Goal: Book appointment/travel/reservation

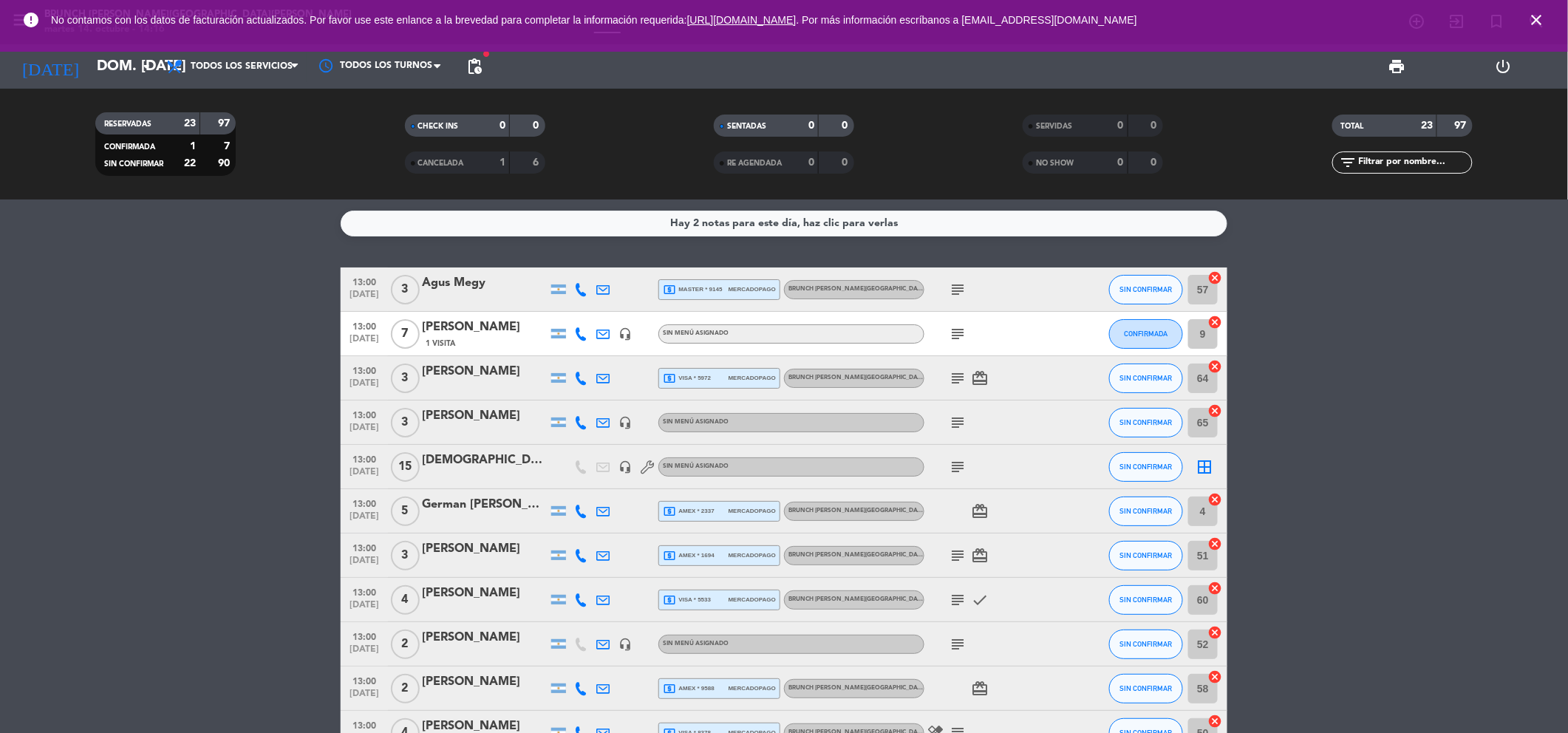
scroll to position [592, 0]
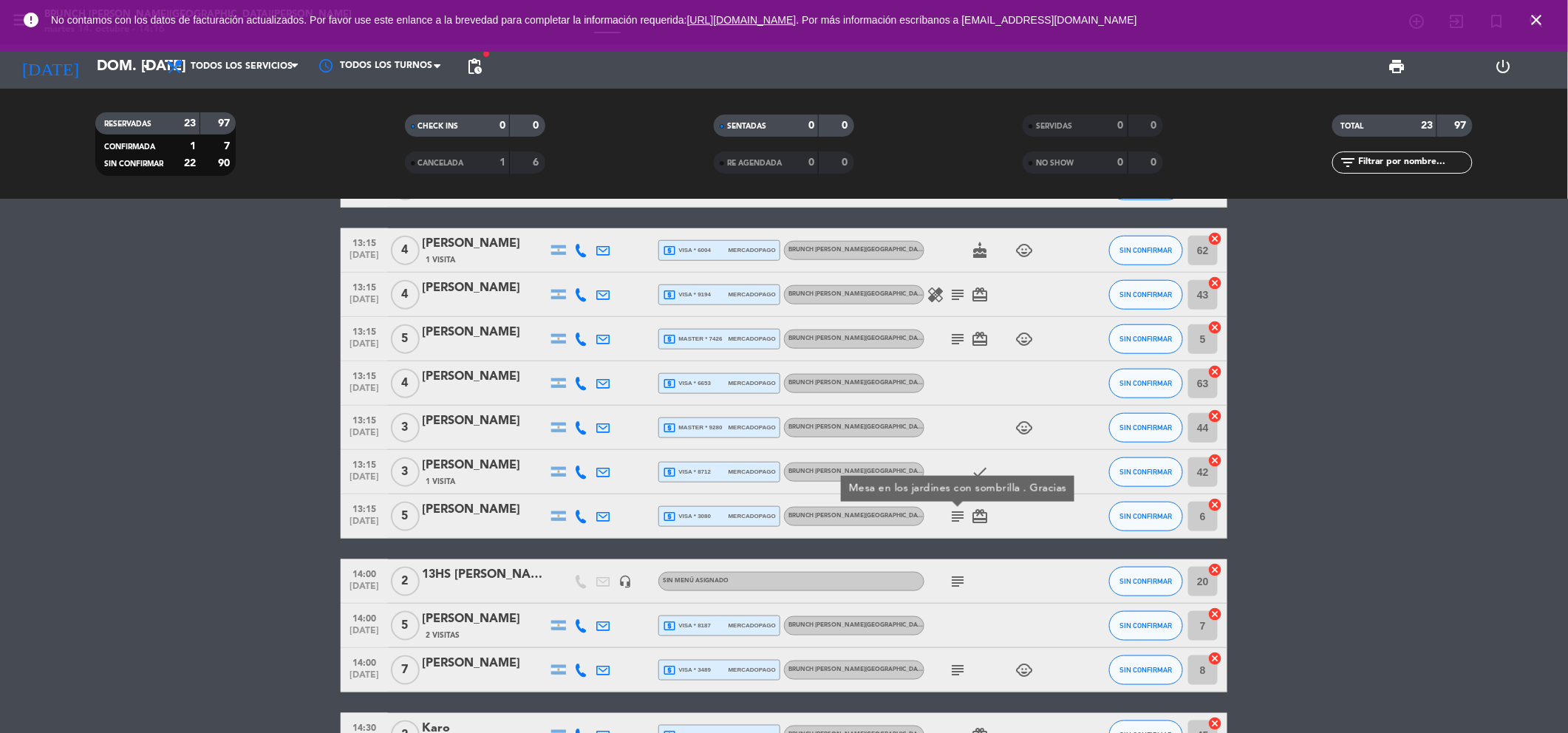
click at [1534, 17] on icon "close" at bounding box center [1537, 20] width 17 height 17
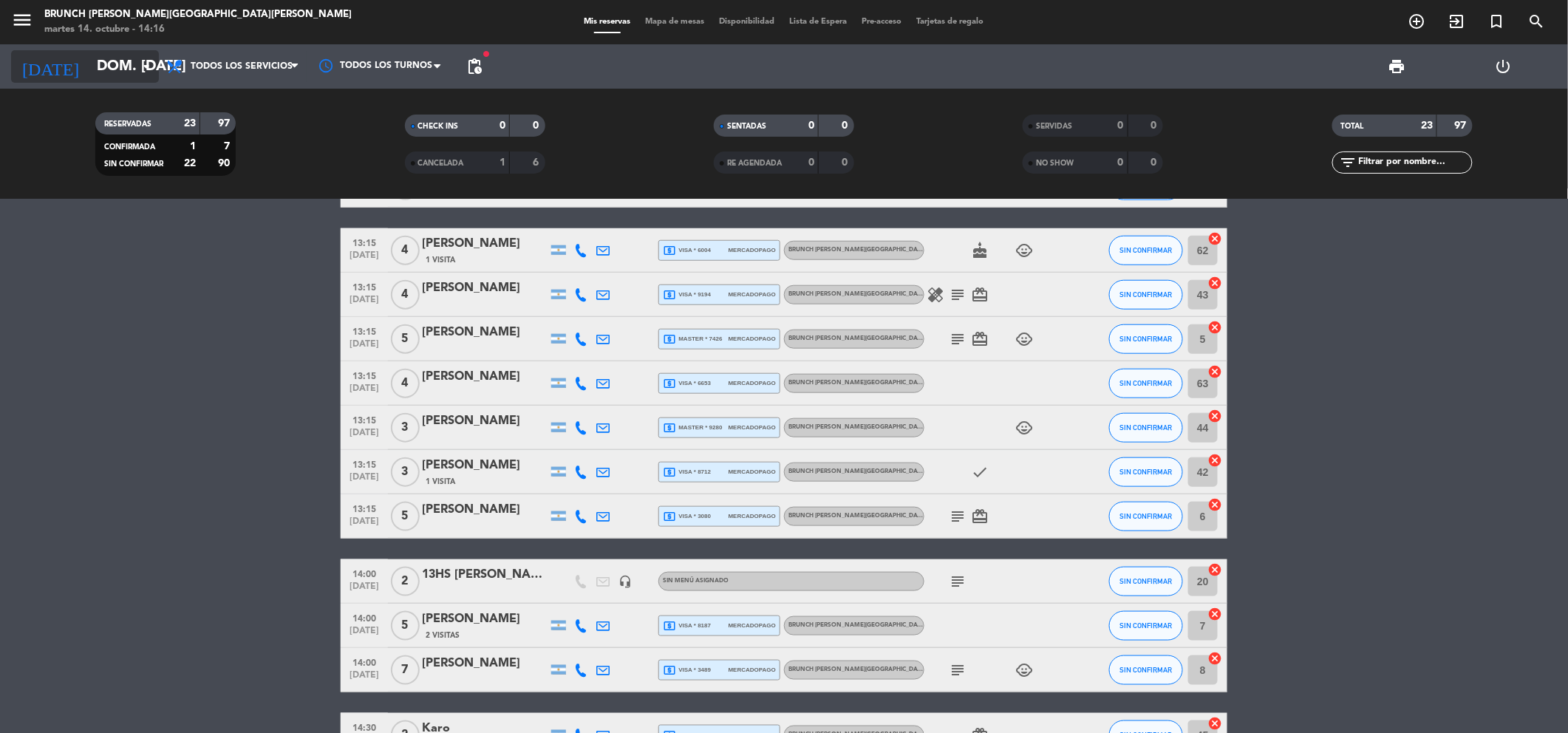
click at [90, 71] on input "dom. [DATE]" at bounding box center [183, 66] width 187 height 31
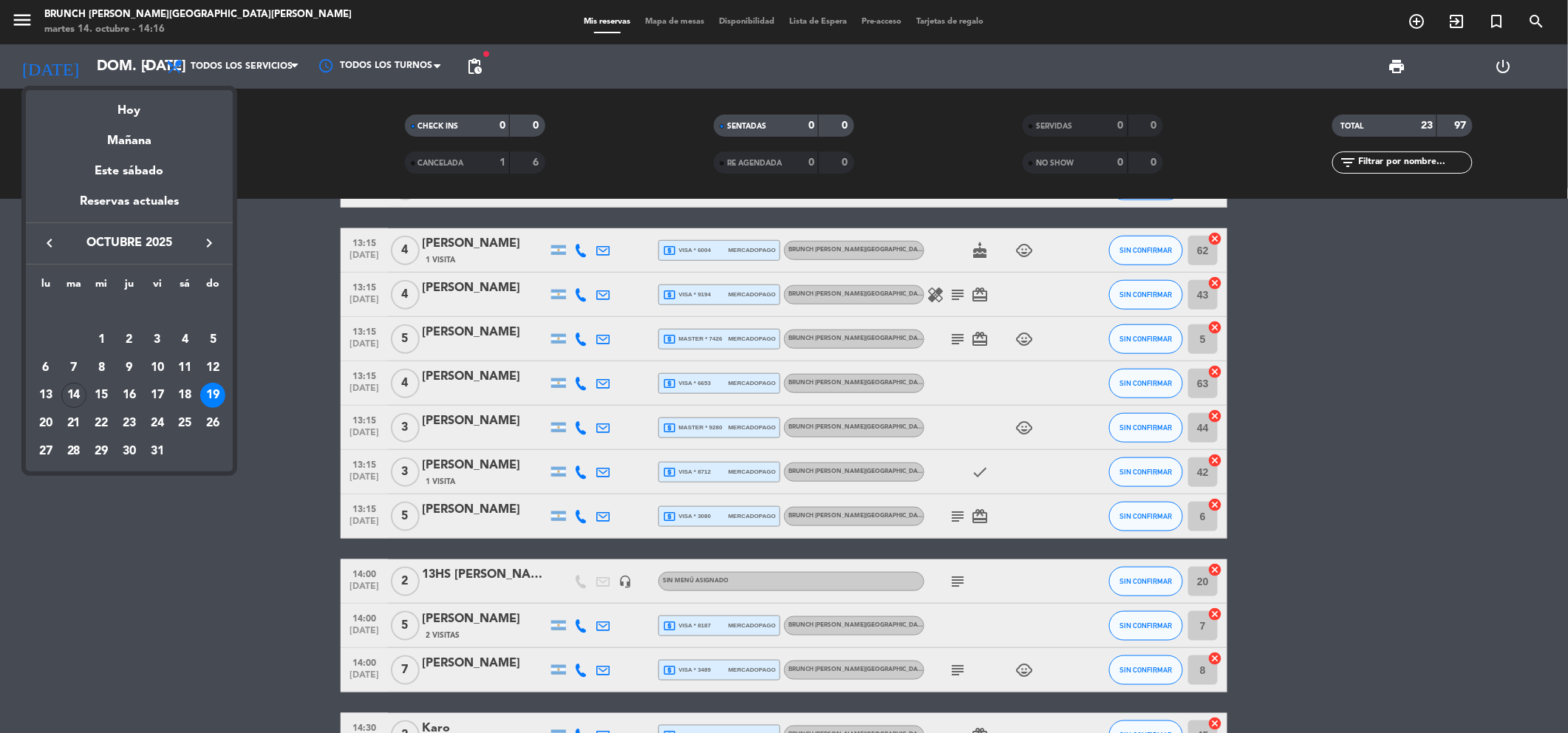
click at [17, 19] on div at bounding box center [784, 366] width 1568 height 733
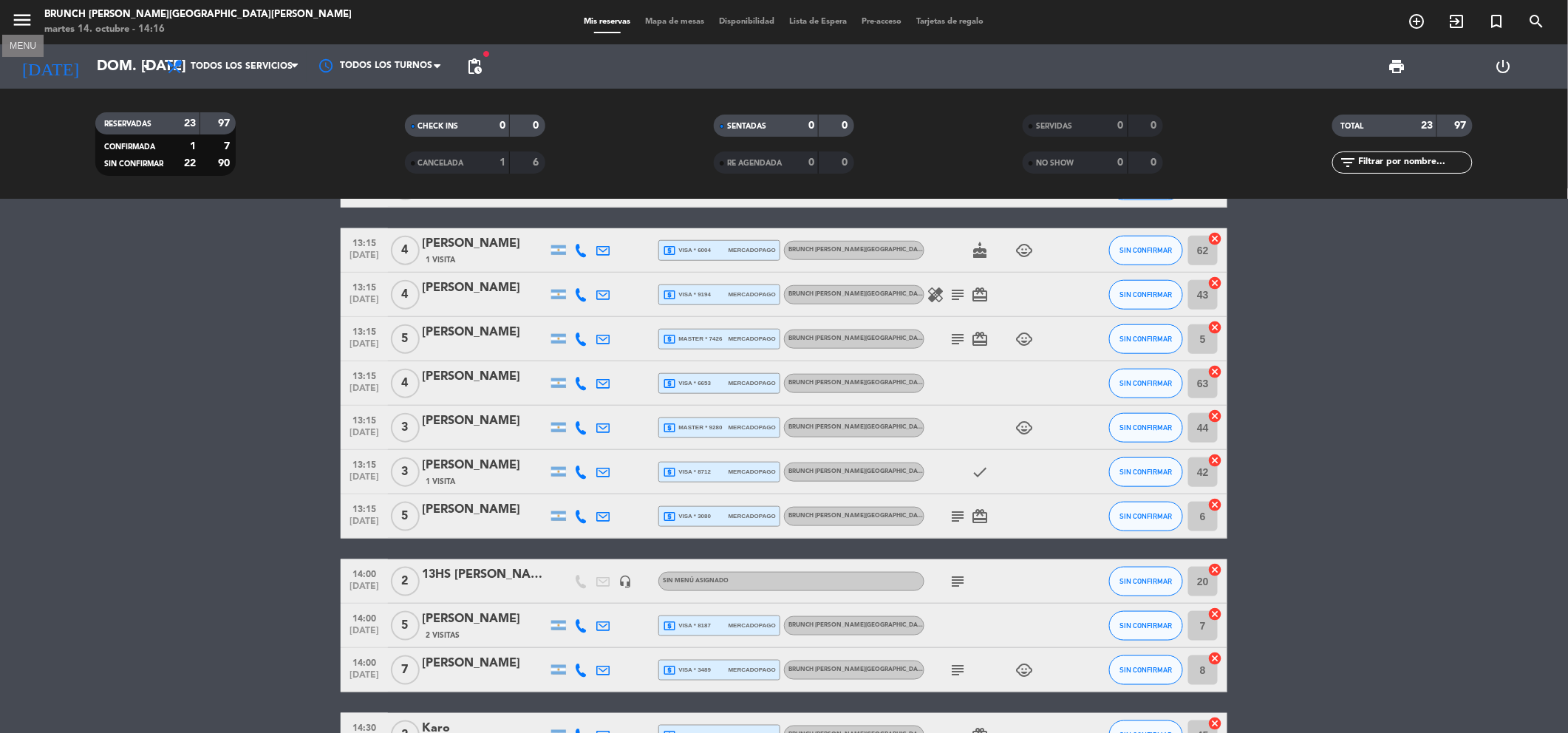
click at [25, 25] on icon "menu" at bounding box center [22, 19] width 22 height 22
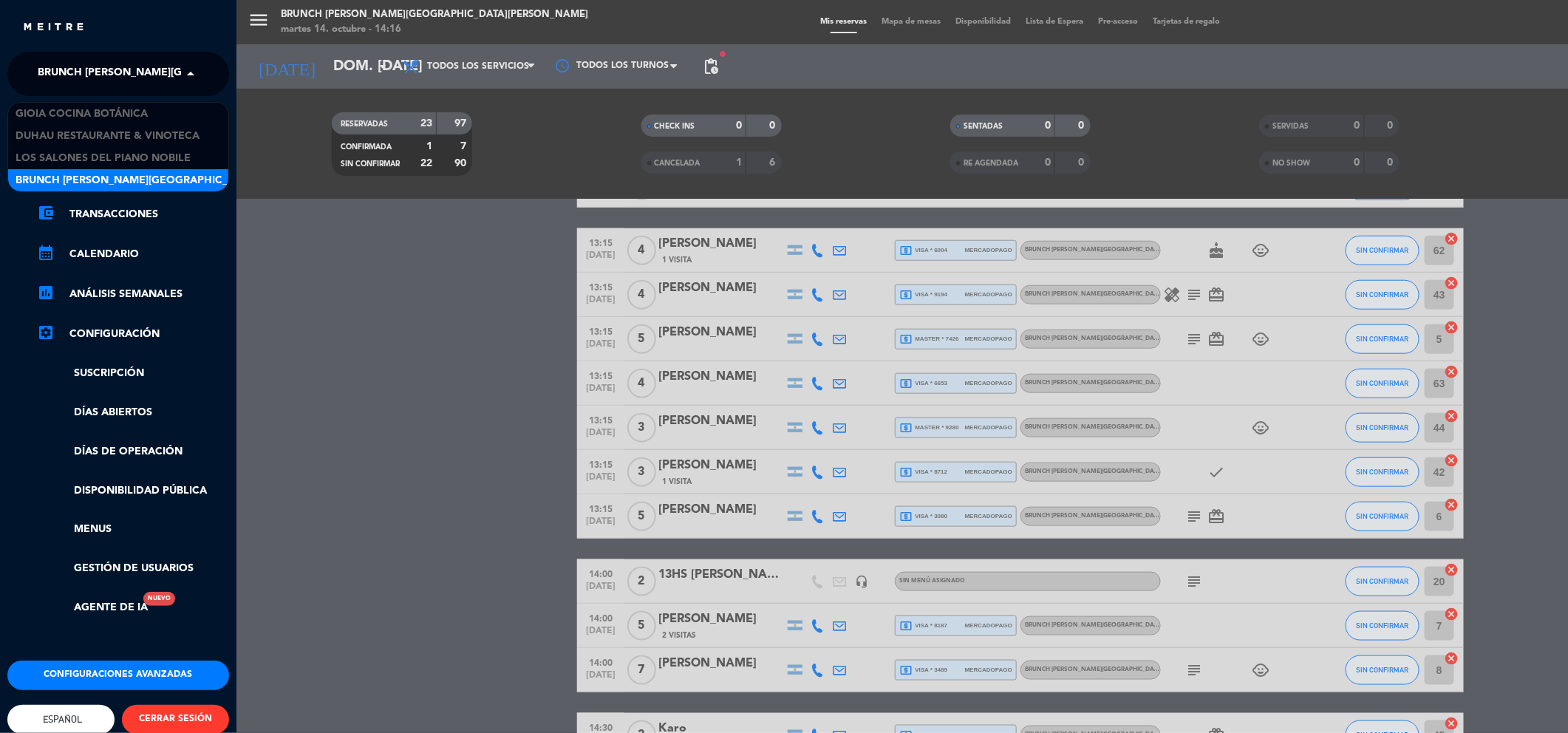
click at [177, 84] on div "× Brunch [PERSON_NAME][GEOGRAPHIC_DATA][PERSON_NAME]" at bounding box center [106, 74] width 150 height 31
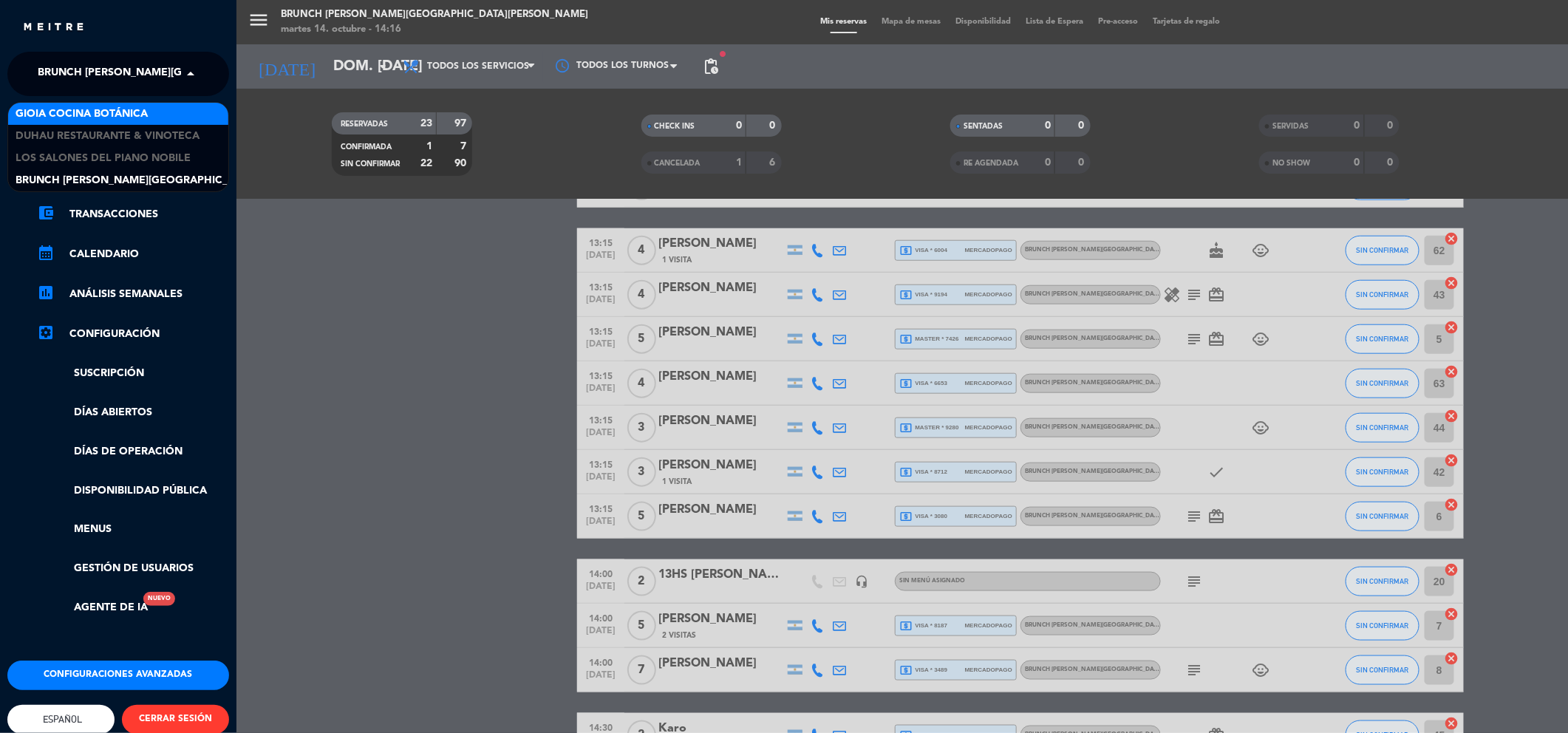
drag, startPoint x: 72, startPoint y: 110, endPoint x: 81, endPoint y: 111, distance: 9.1
click at [72, 111] on span "Gioia Cocina Botánica" at bounding box center [82, 113] width 132 height 17
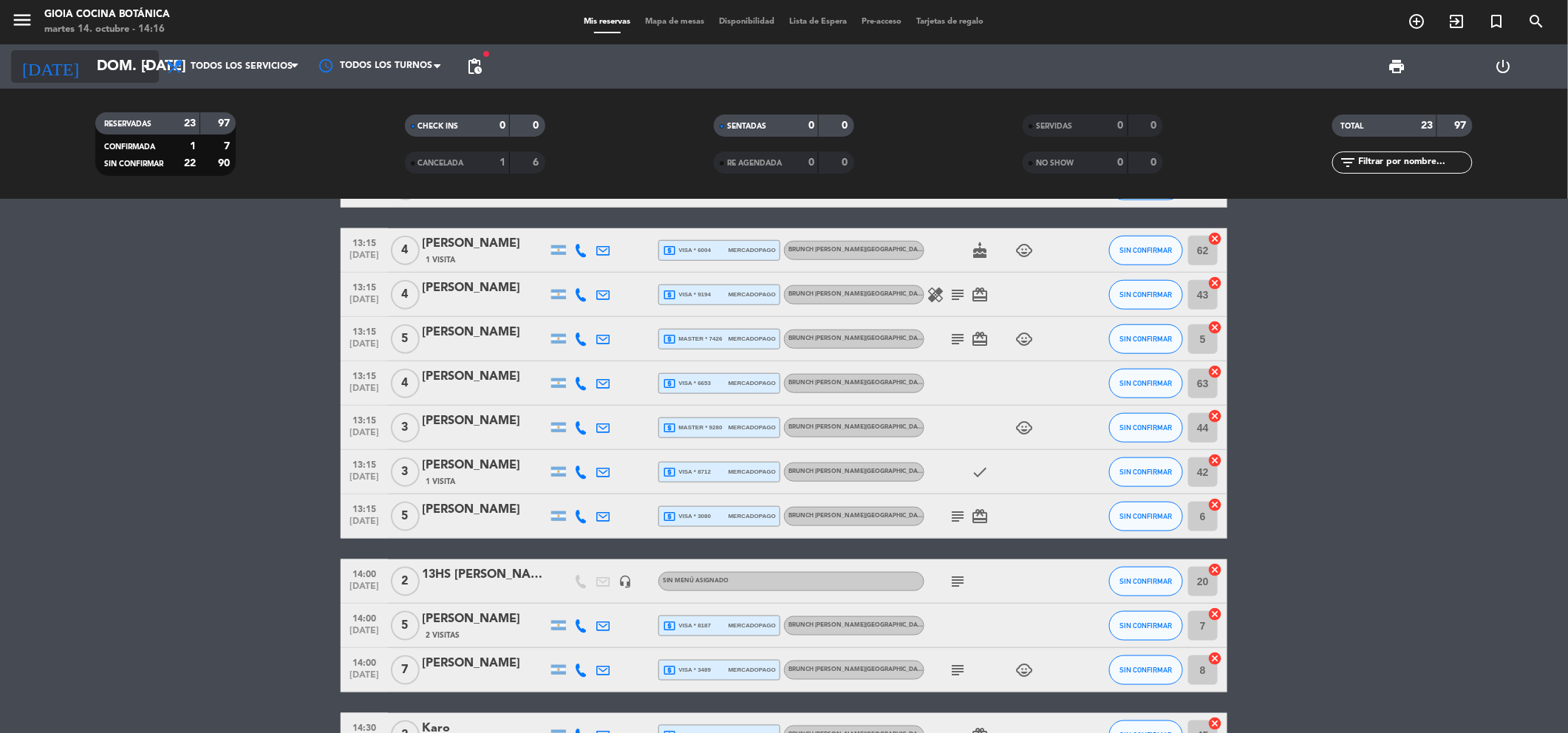
click at [101, 65] on input "dom. [DATE]" at bounding box center [183, 66] width 187 height 31
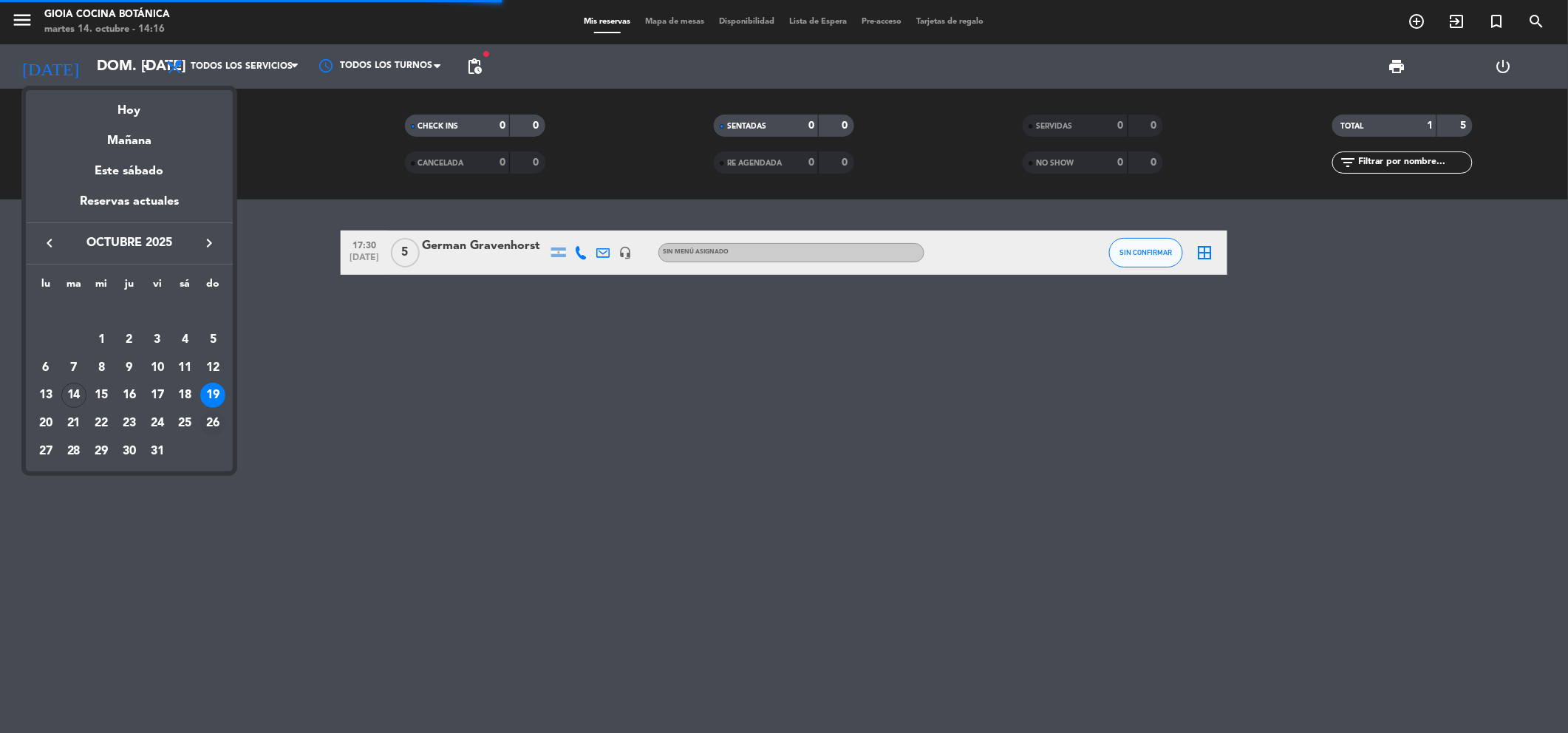
scroll to position [0, 0]
click at [182, 390] on div "18" at bounding box center [185, 395] width 25 height 25
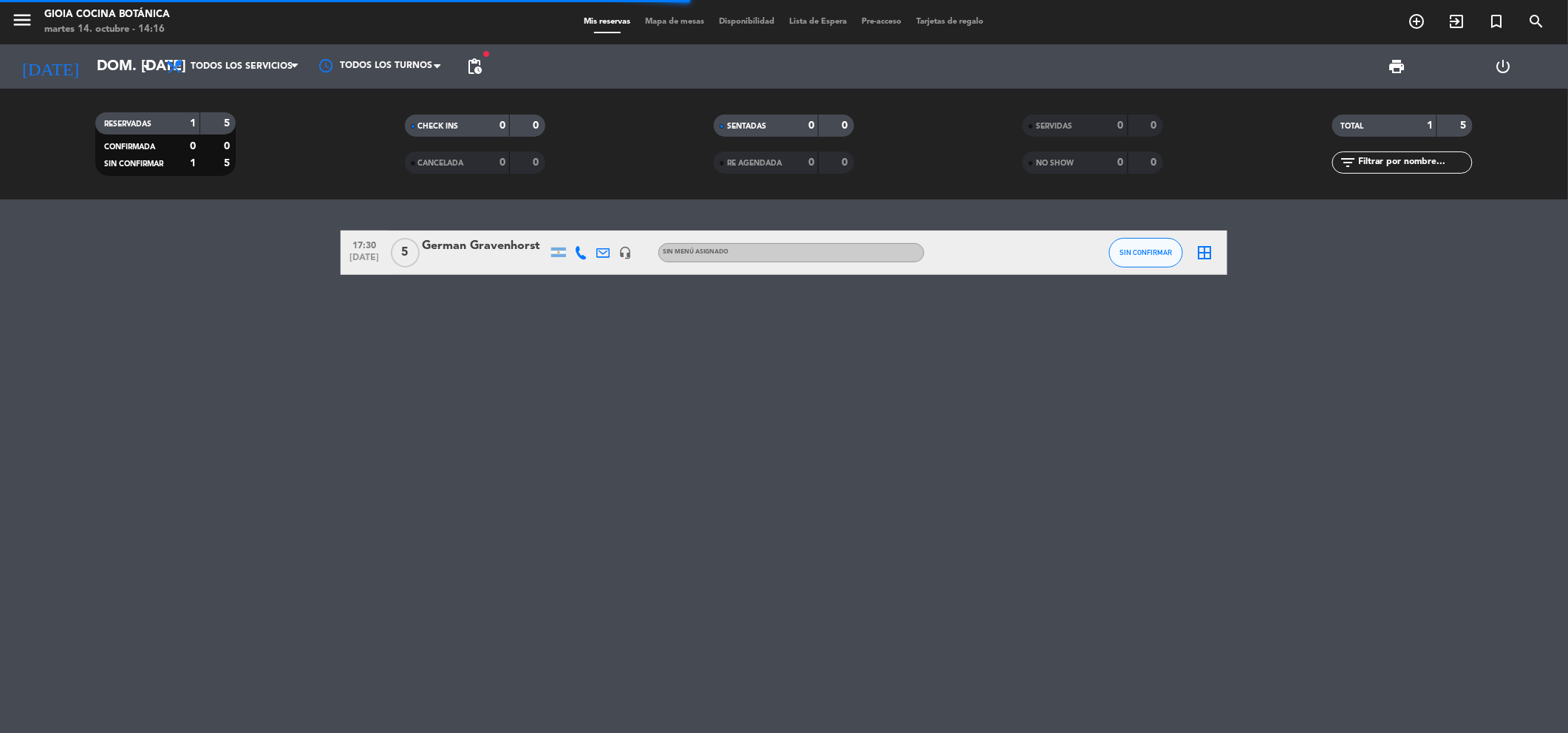
type input "sáb. [DATE]"
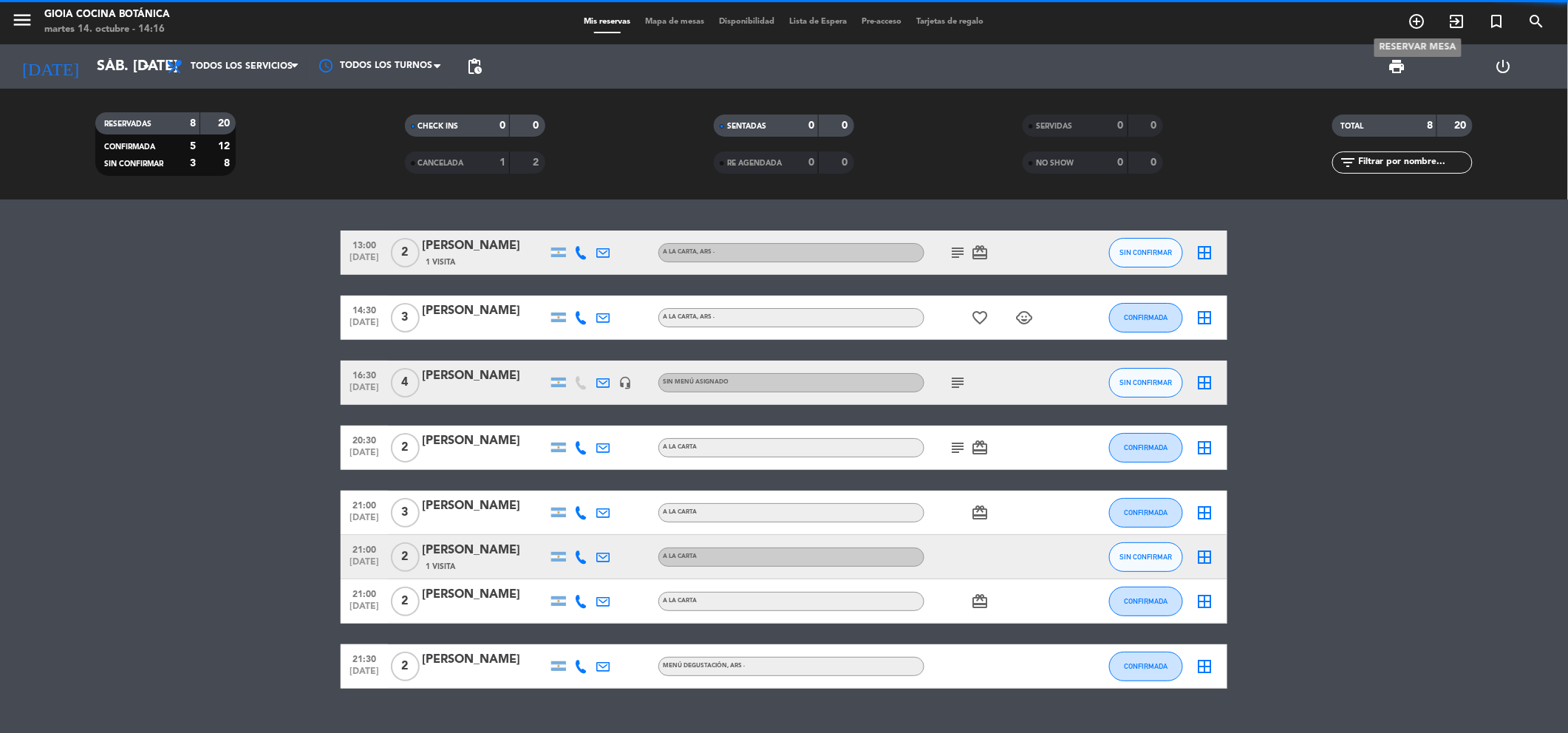
click at [1417, 30] on icon "add_circle_outline" at bounding box center [1417, 21] width 17 height 17
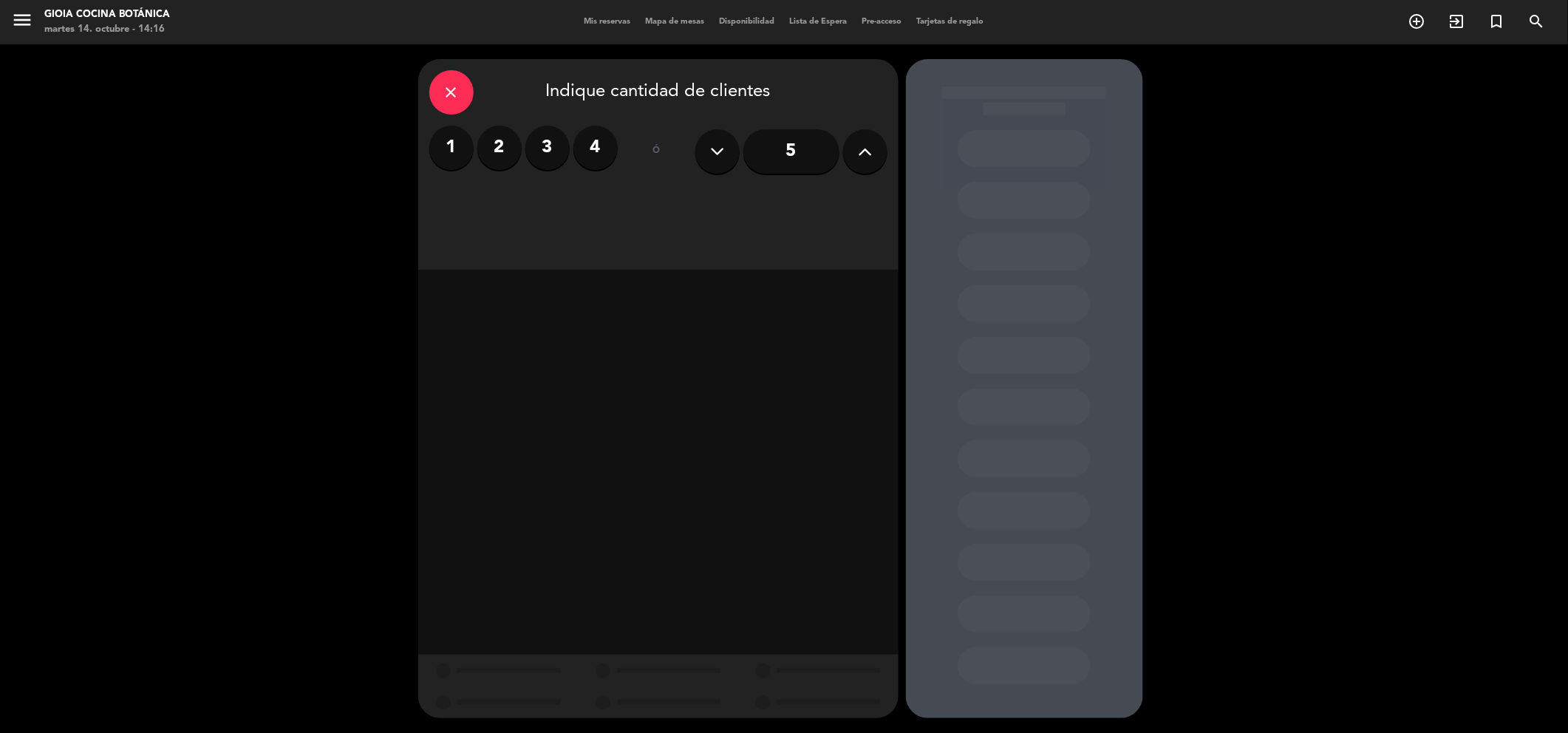
click at [493, 151] on label "2" at bounding box center [499, 147] width 44 height 44
click at [493, 202] on div "Almuerzo" at bounding box center [485, 202] width 112 height 30
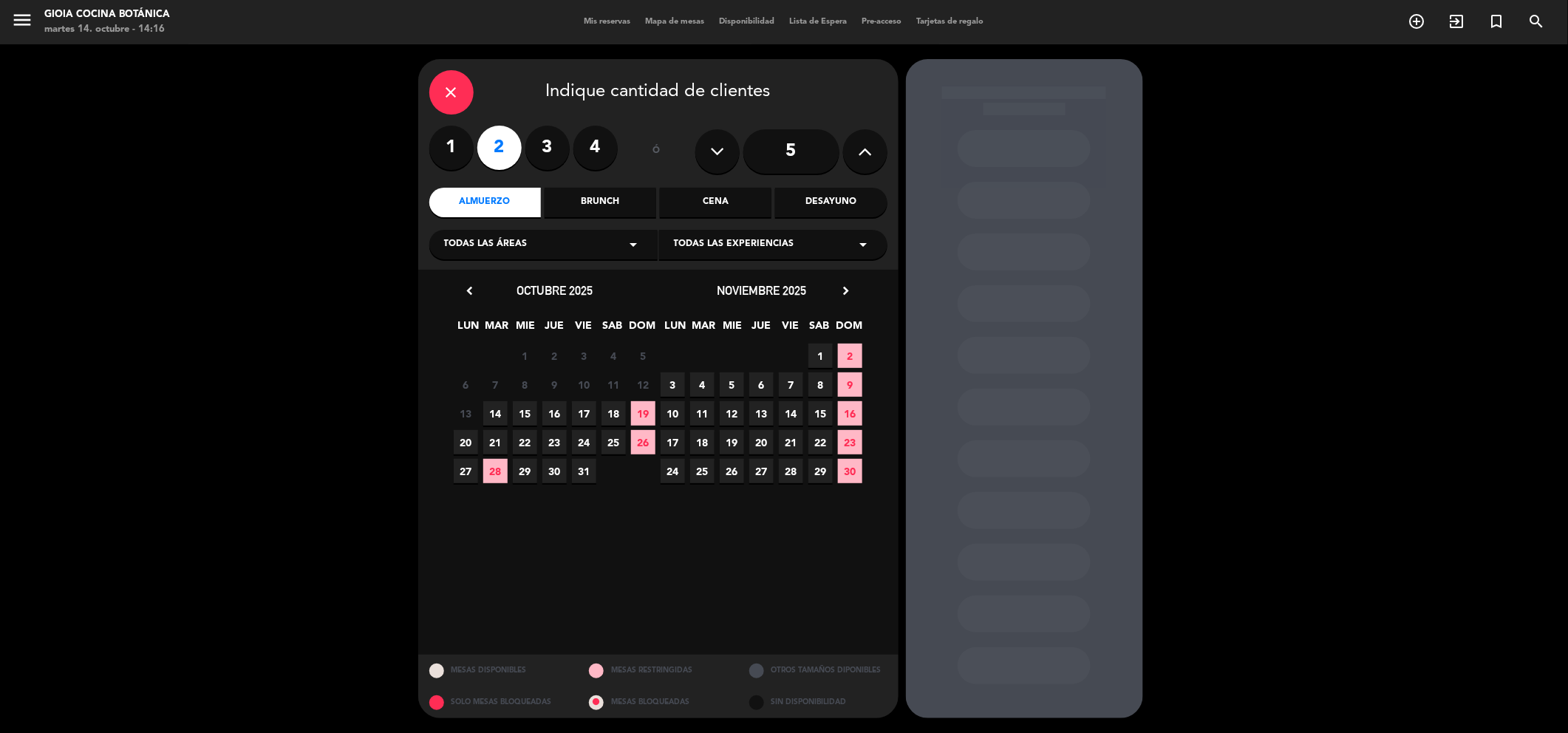
click at [616, 412] on span "18" at bounding box center [614, 413] width 24 height 24
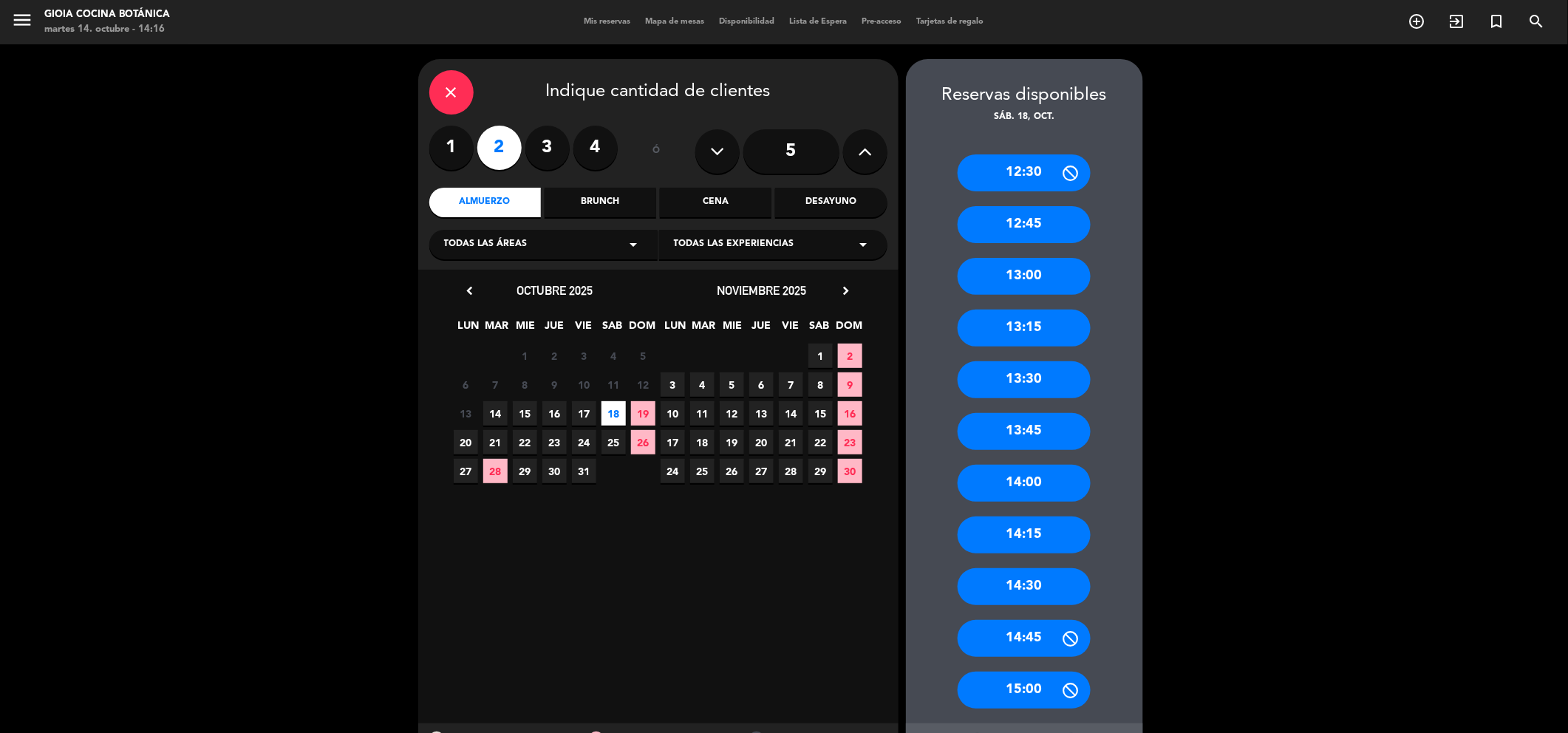
click at [1007, 214] on div "12:45" at bounding box center [1024, 225] width 133 height 37
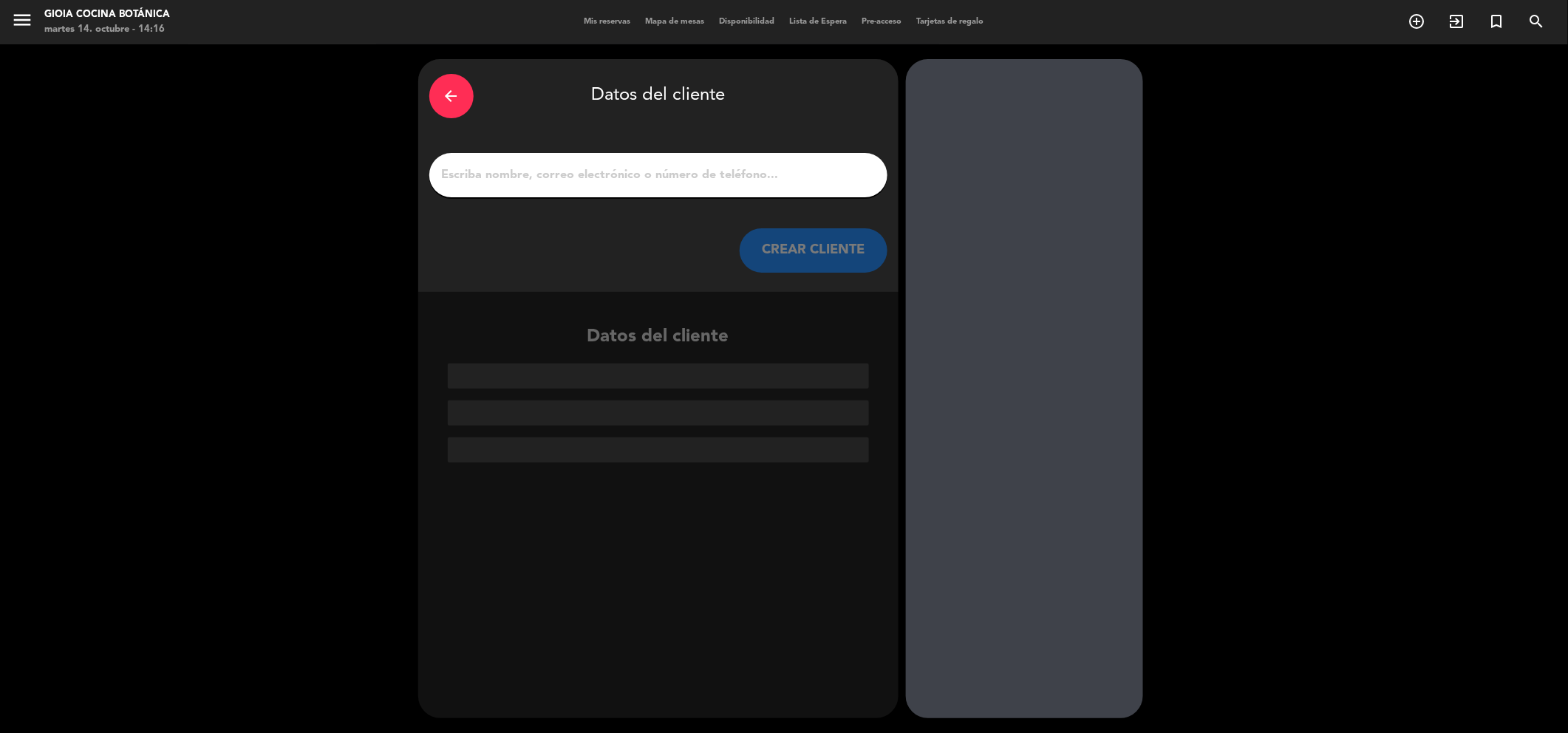
drag, startPoint x: 488, startPoint y: 176, endPoint x: 478, endPoint y: 126, distance: 51.0
click at [488, 176] on input "1" at bounding box center [658, 175] width 436 height 21
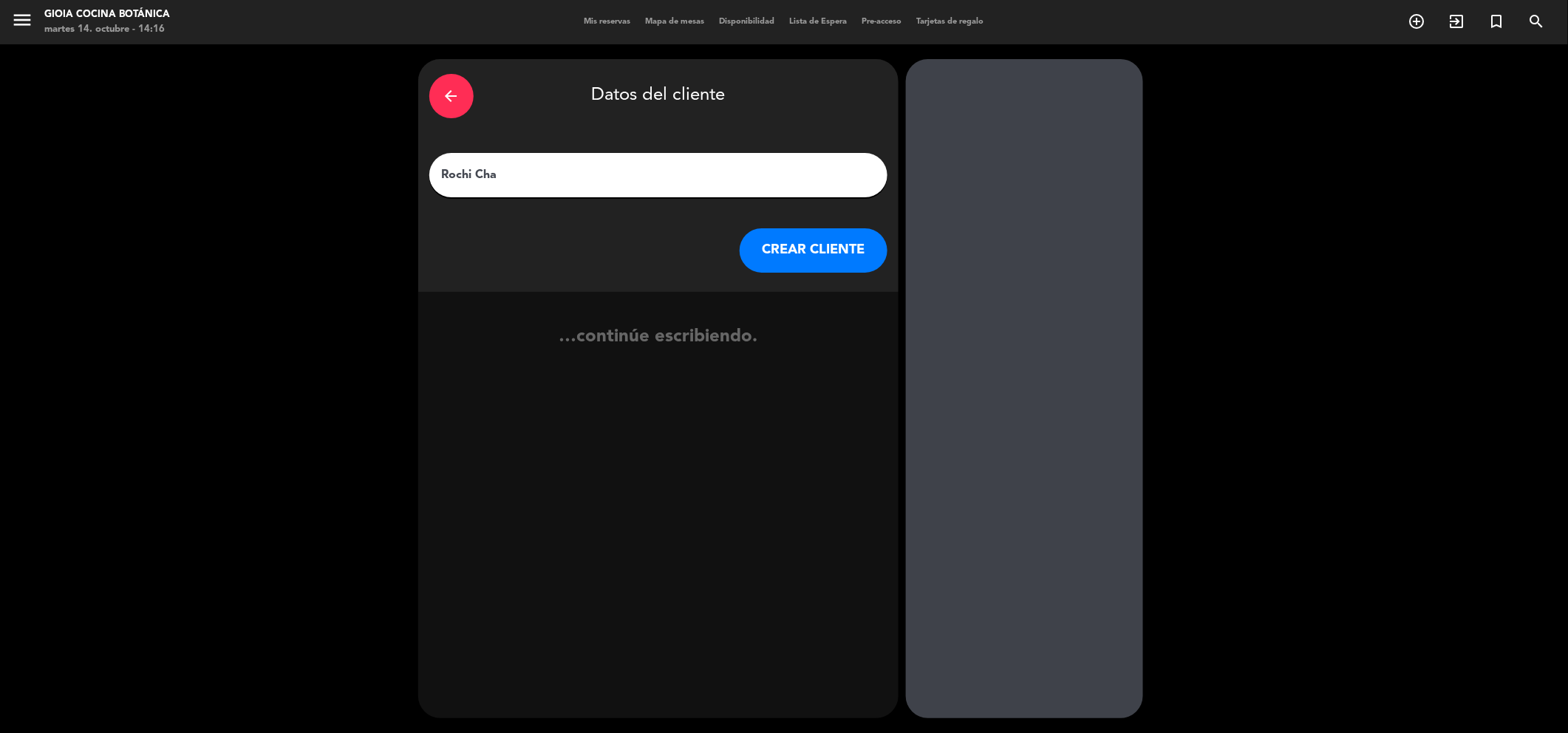
type input "Rochi Cha"
click at [852, 255] on button "CREAR CLIENTE" at bounding box center [814, 250] width 148 height 44
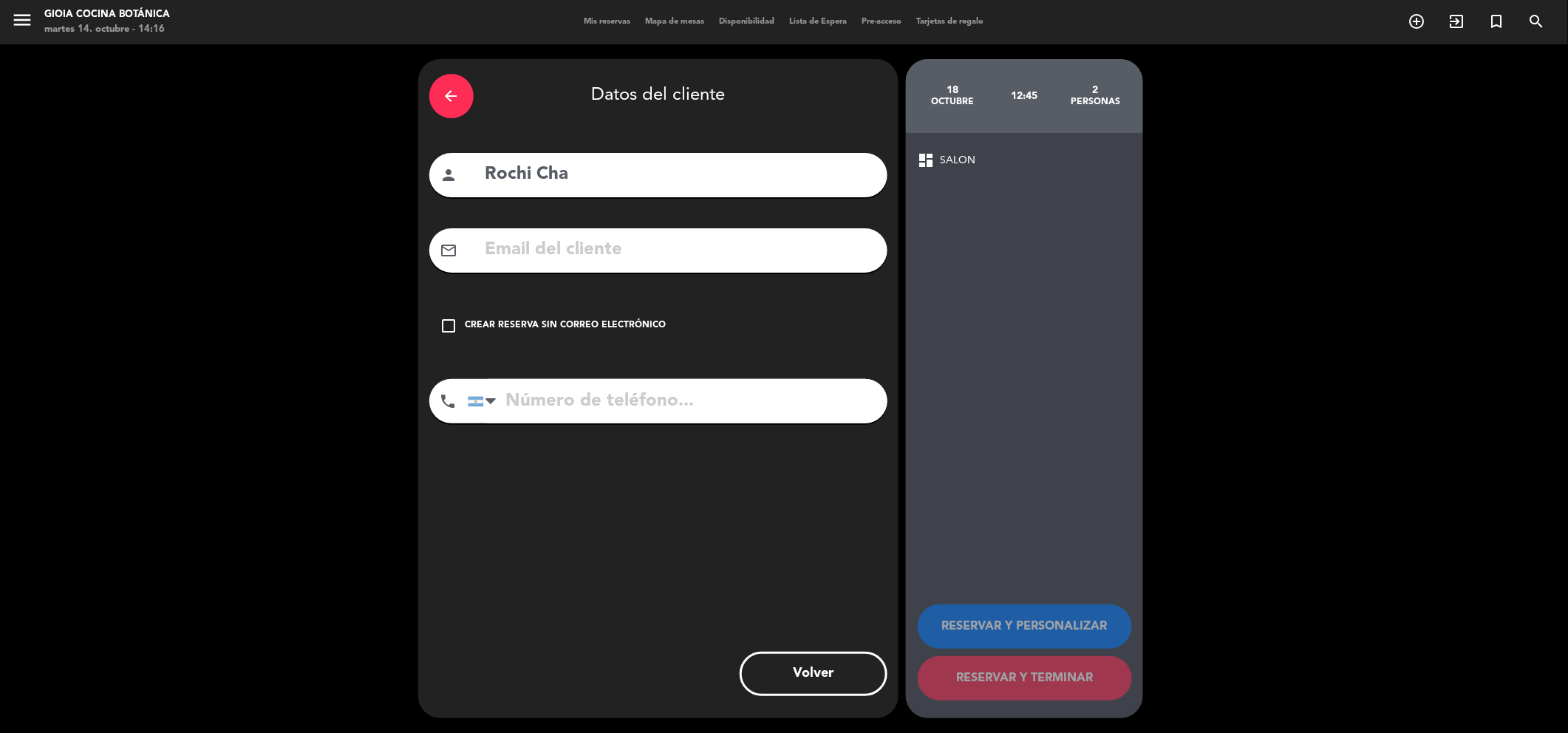
click at [473, 329] on div "Crear reserva sin correo electrónico" at bounding box center [566, 325] width 201 height 15
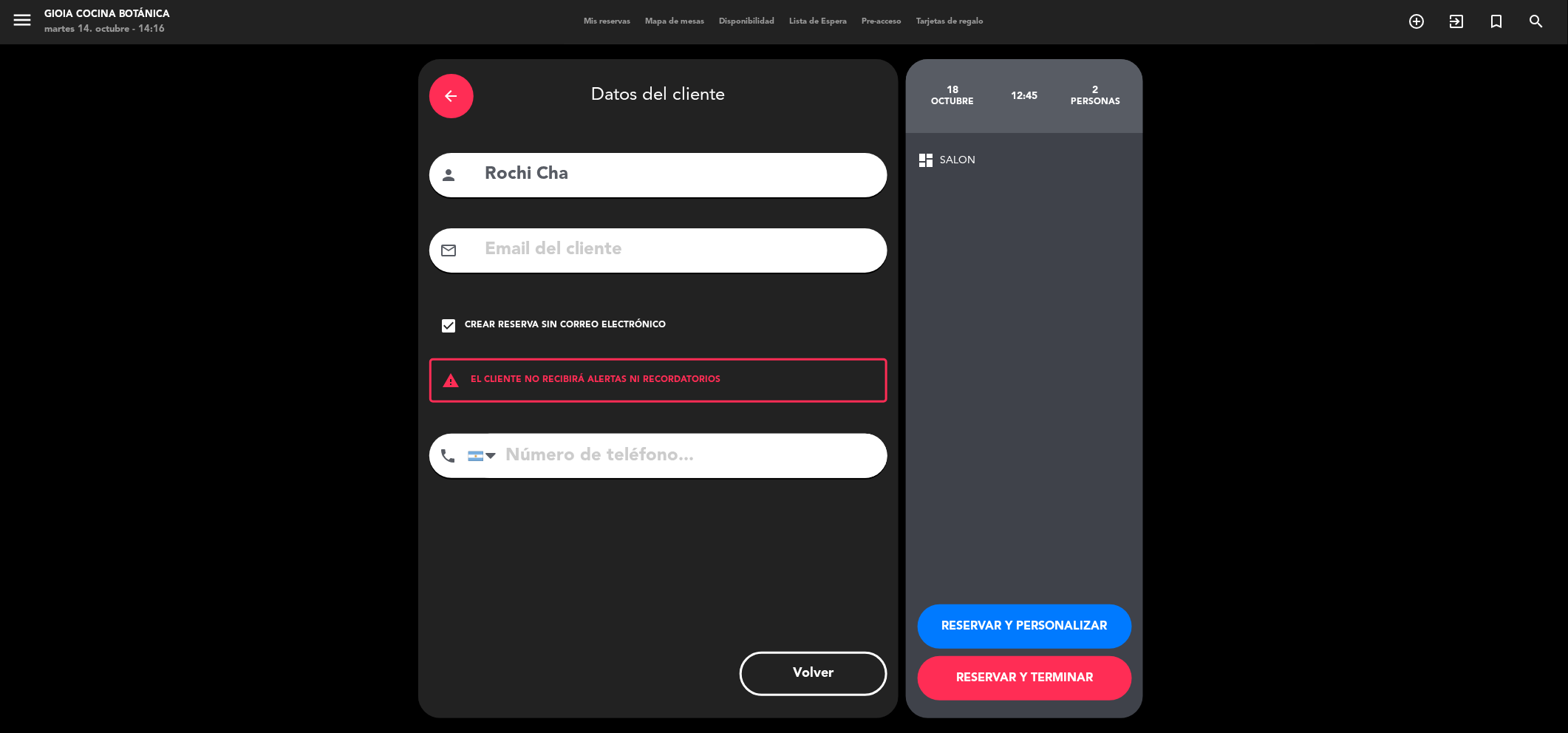
click at [1016, 635] on button "RESERVAR Y PERSONALIZAR" at bounding box center [1025, 626] width 214 height 44
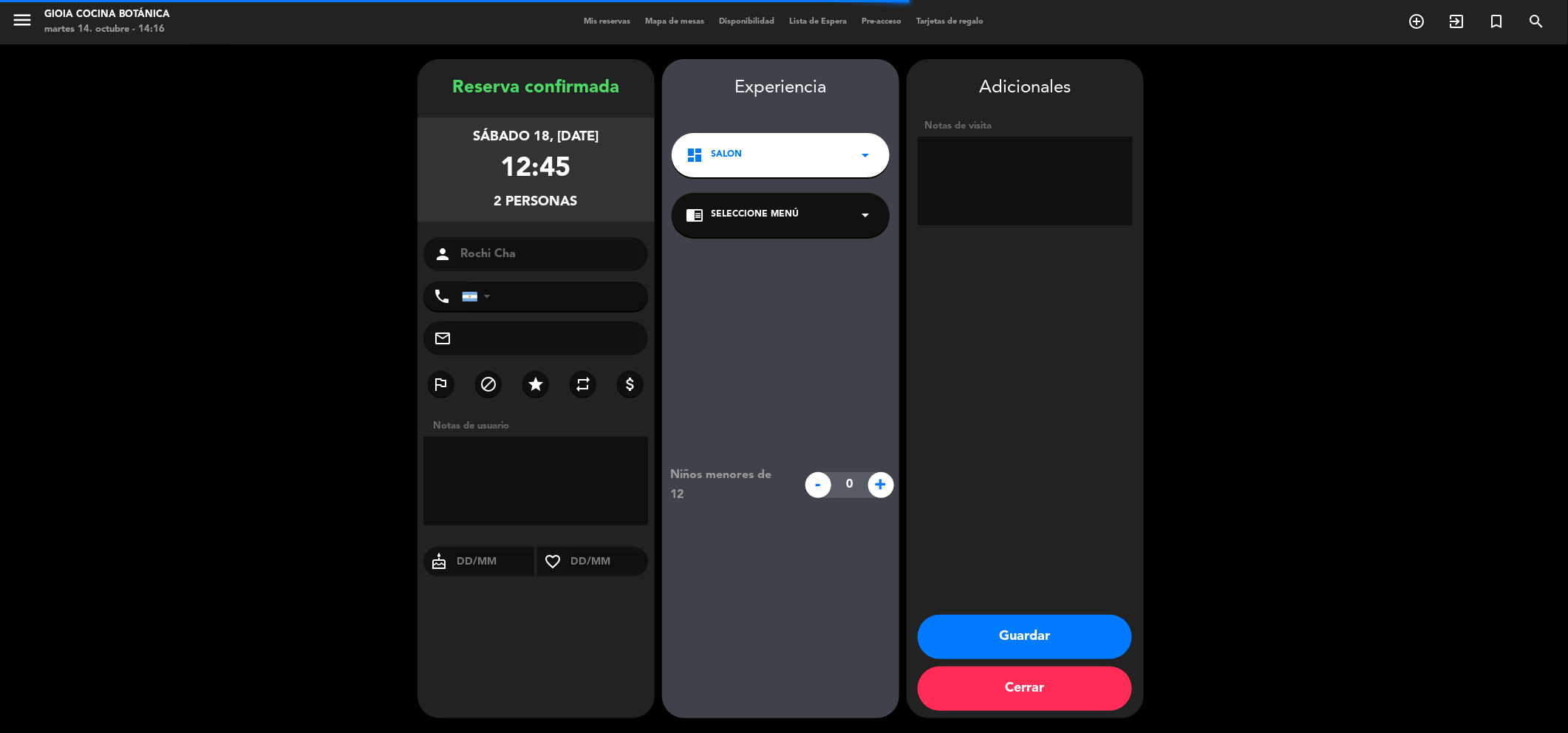
click at [941, 184] on textarea at bounding box center [1025, 181] width 215 height 89
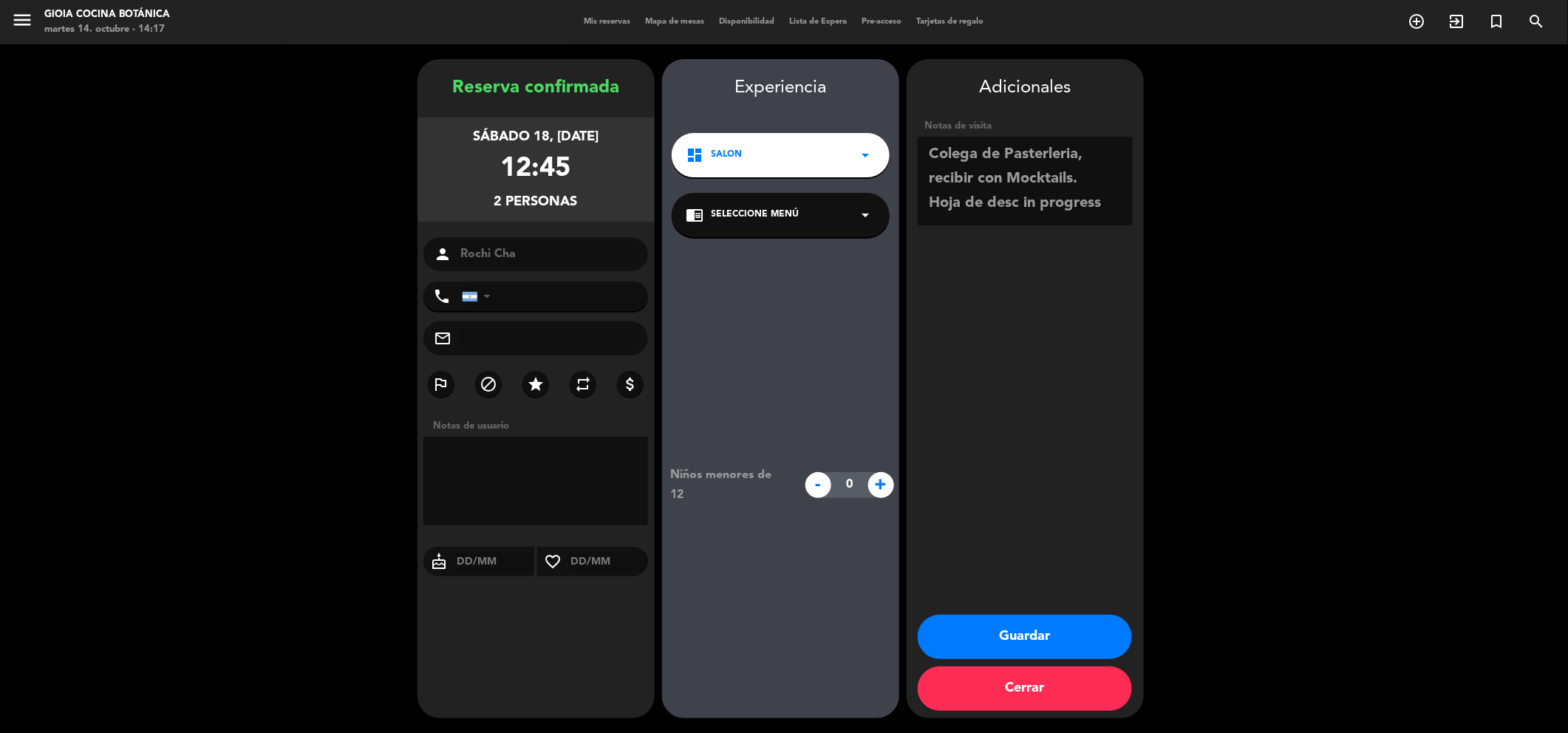
type textarea "Colega de Pasterleria, recibir con Mocktails. Hoja de desc in progress"
click at [1032, 637] on button "Guardar" at bounding box center [1025, 636] width 214 height 44
